Goal: Task Accomplishment & Management: Manage account settings

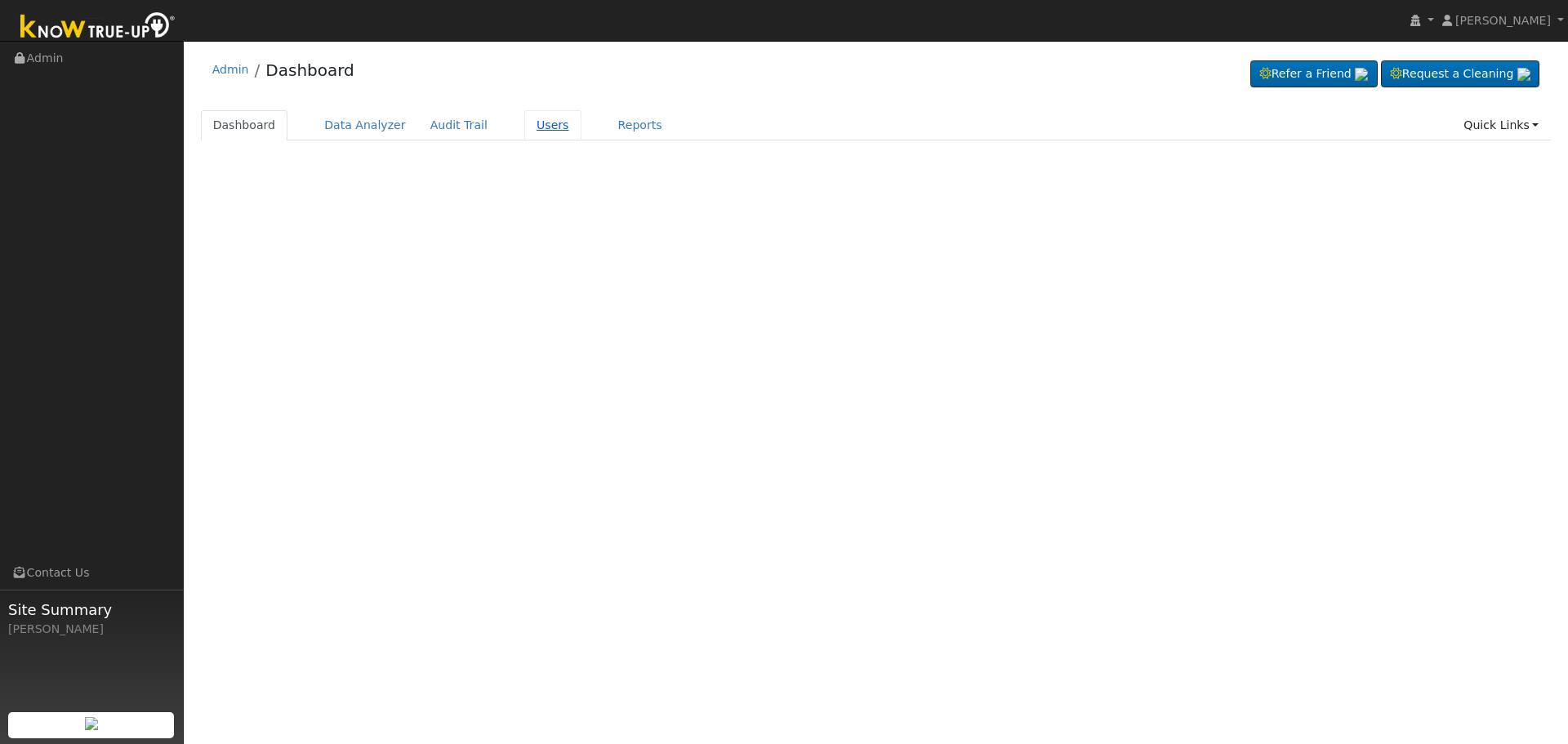
click at [526, 131] on link "Users" at bounding box center [553, 125] width 57 height 30
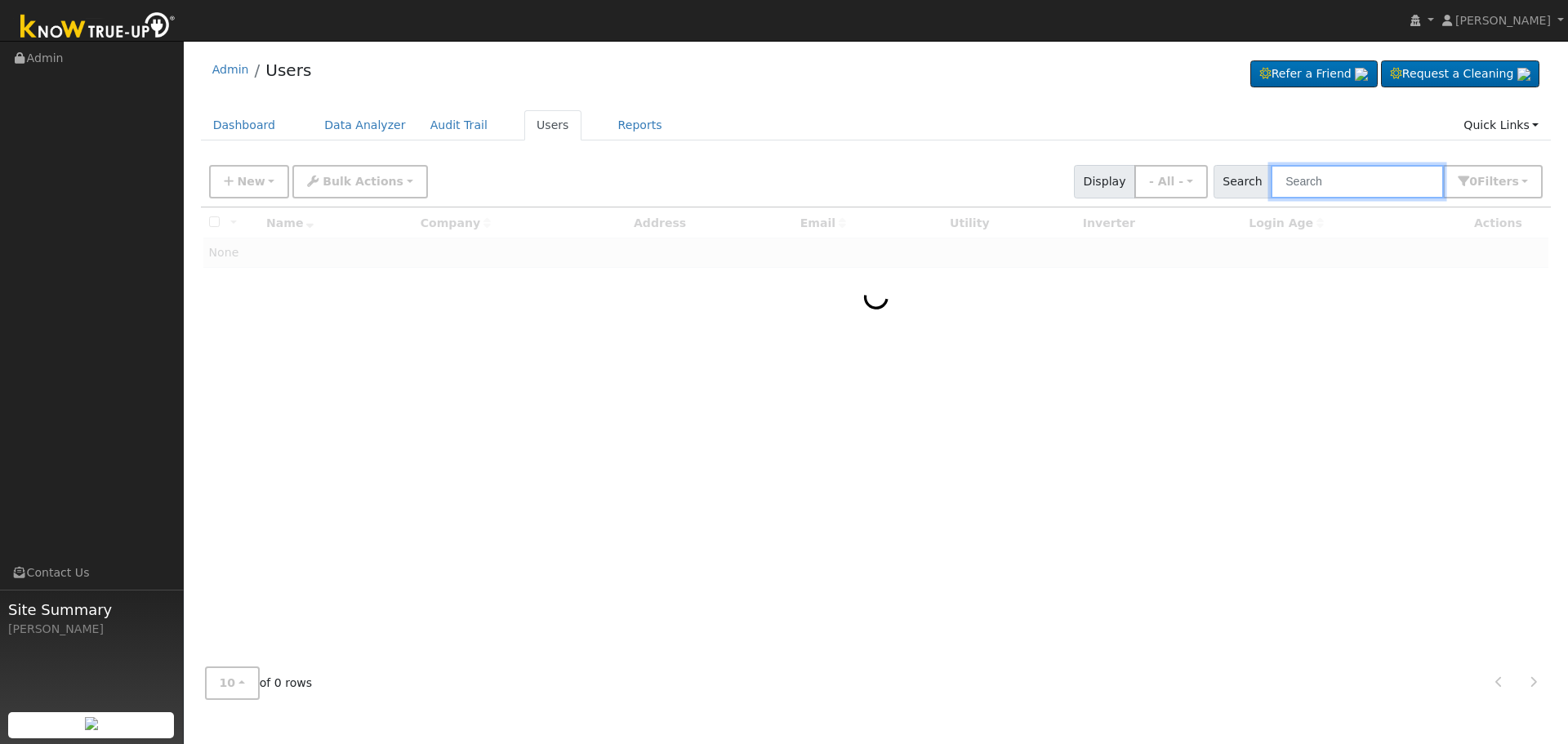
click at [1357, 169] on input "text" at bounding box center [1357, 182] width 173 height 34
paste input "[EMAIL_ADDRESS][DOMAIN_NAME]"
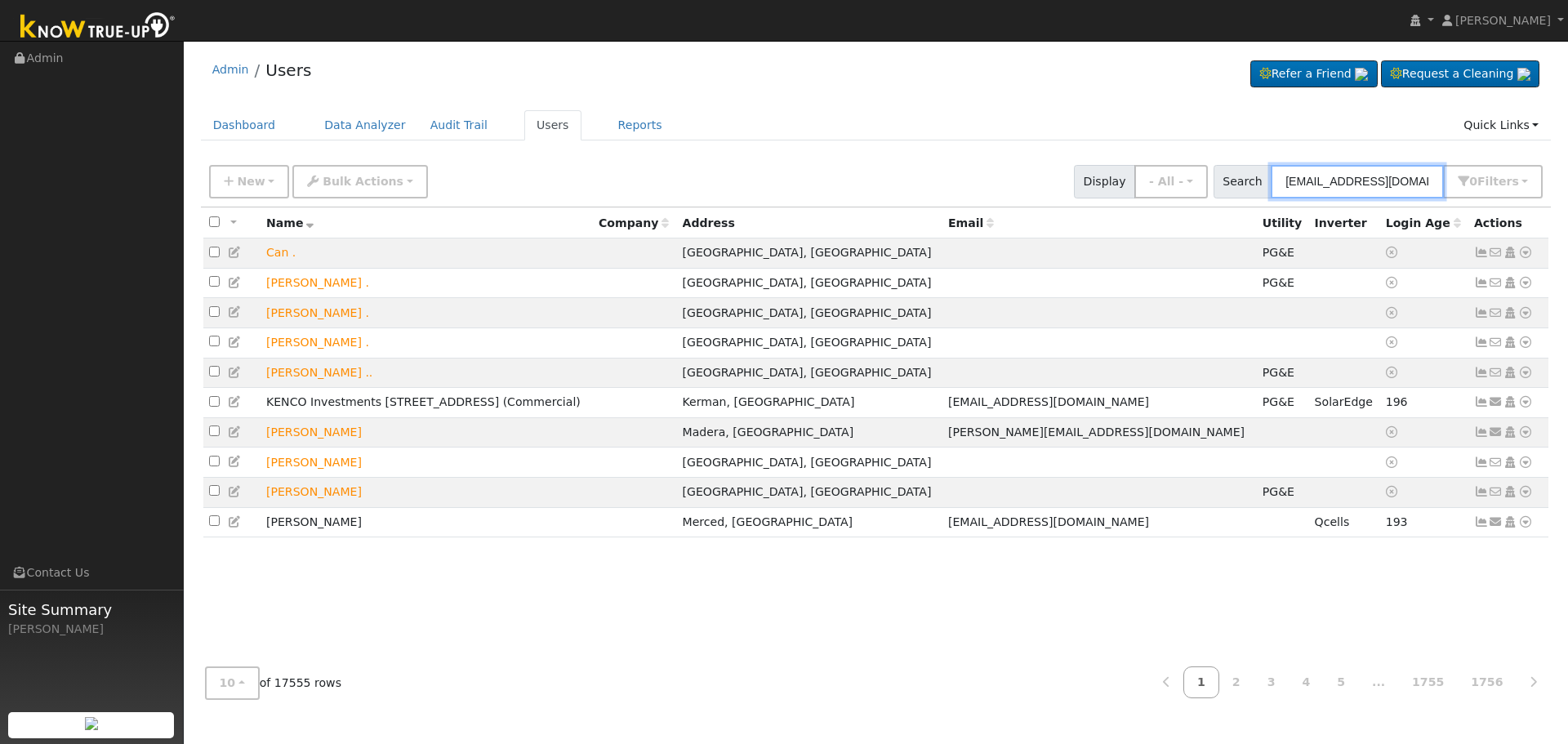
type input "[EMAIL_ADDRESS][DOMAIN_NAME]"
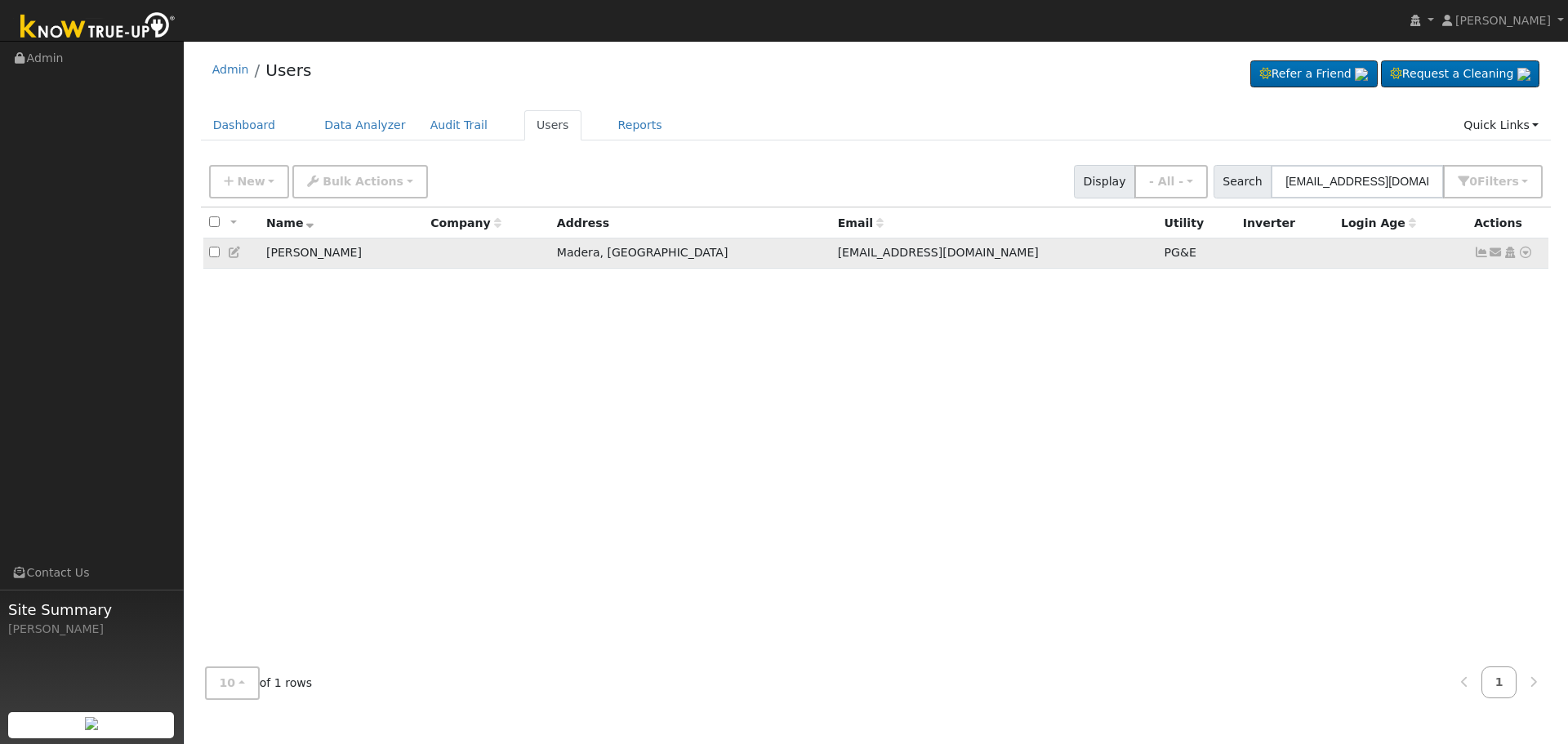
click at [1474, 252] on icon at bounding box center [1481, 252] width 14 height 12
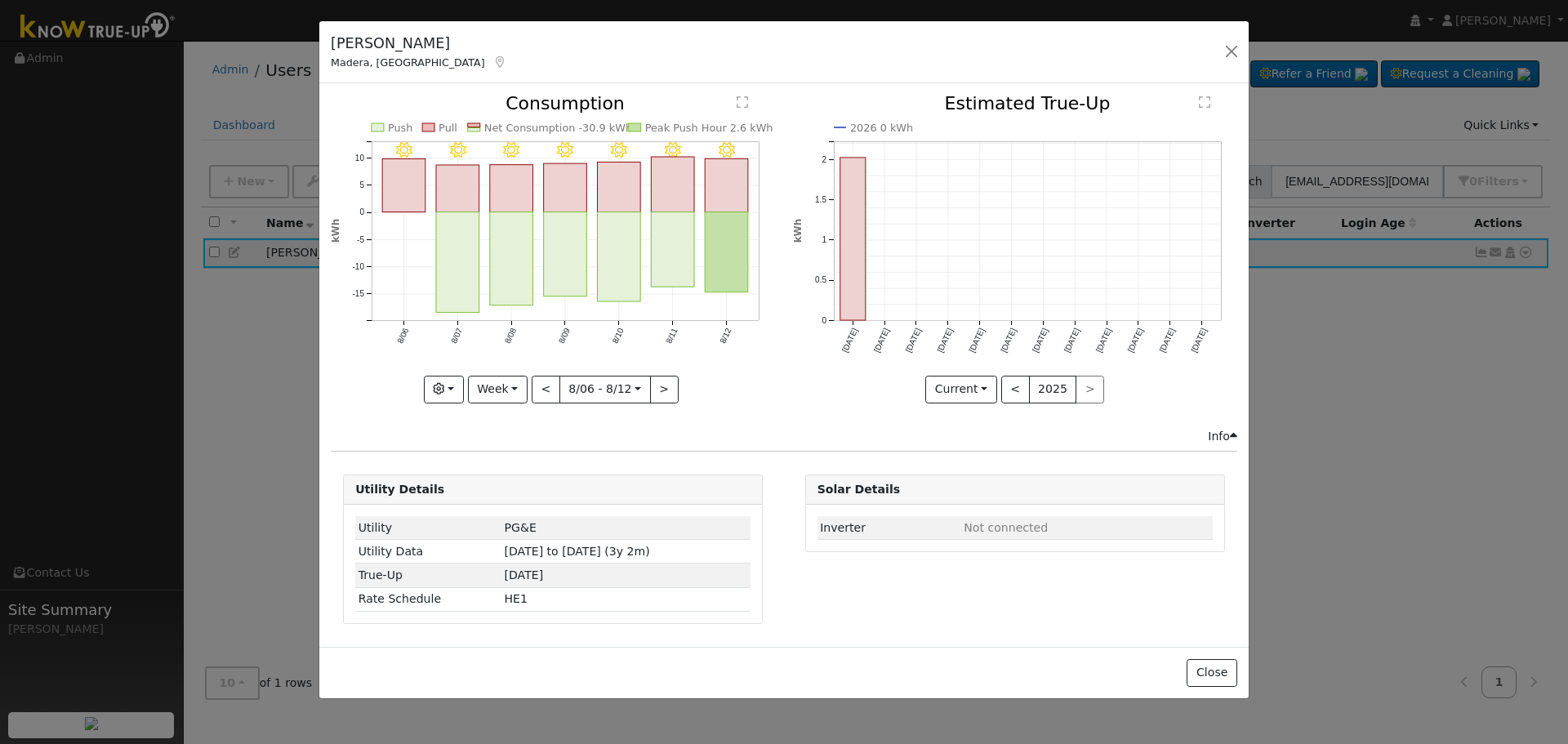
click at [1249, 55] on div "Irina Kustova Madera, CA Default Account Default Account 1885 University Avenue…" at bounding box center [784, 372] width 1568 height 744
click at [1236, 50] on button "button" at bounding box center [1232, 52] width 23 height 23
